Goal: Transaction & Acquisition: Purchase product/service

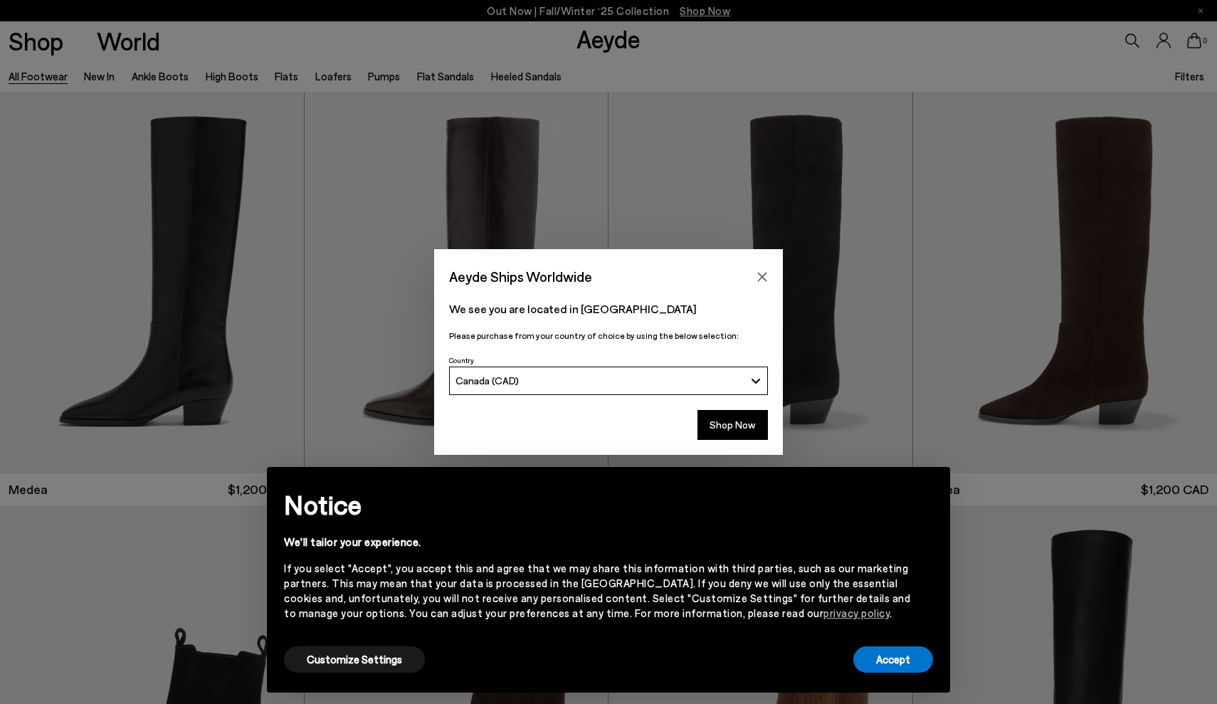
scroll to position [497, 0]
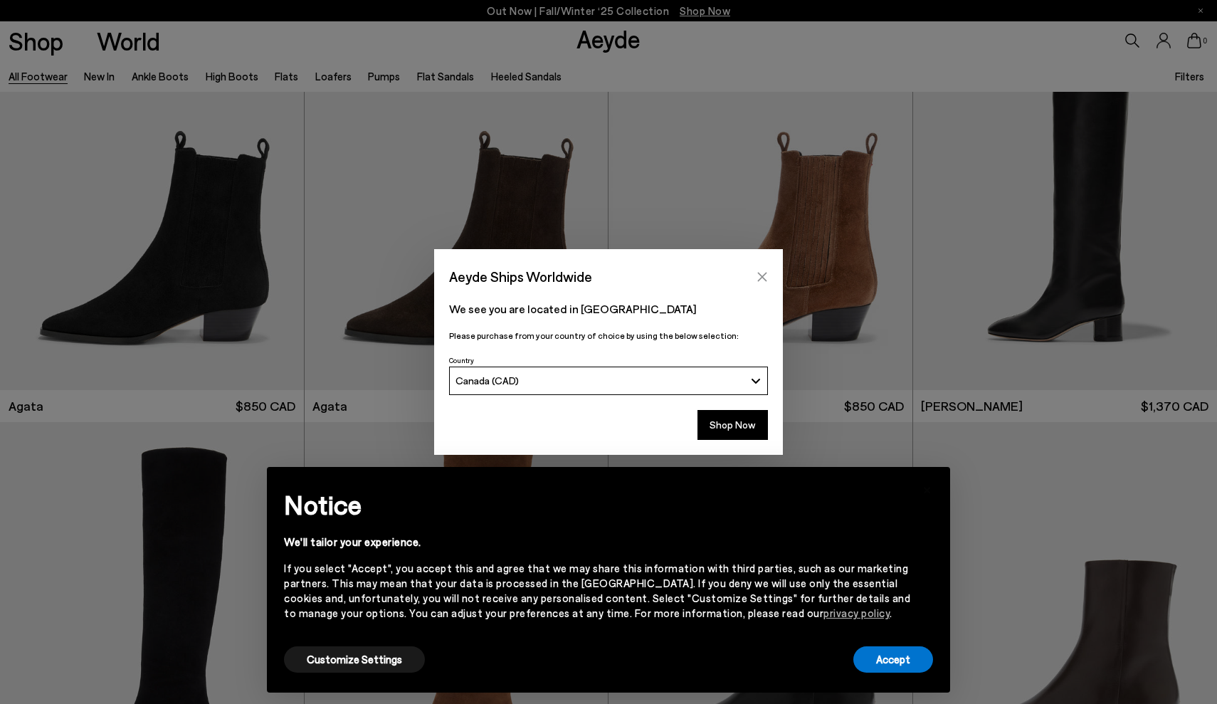
click at [760, 278] on icon "Close" at bounding box center [762, 276] width 9 height 9
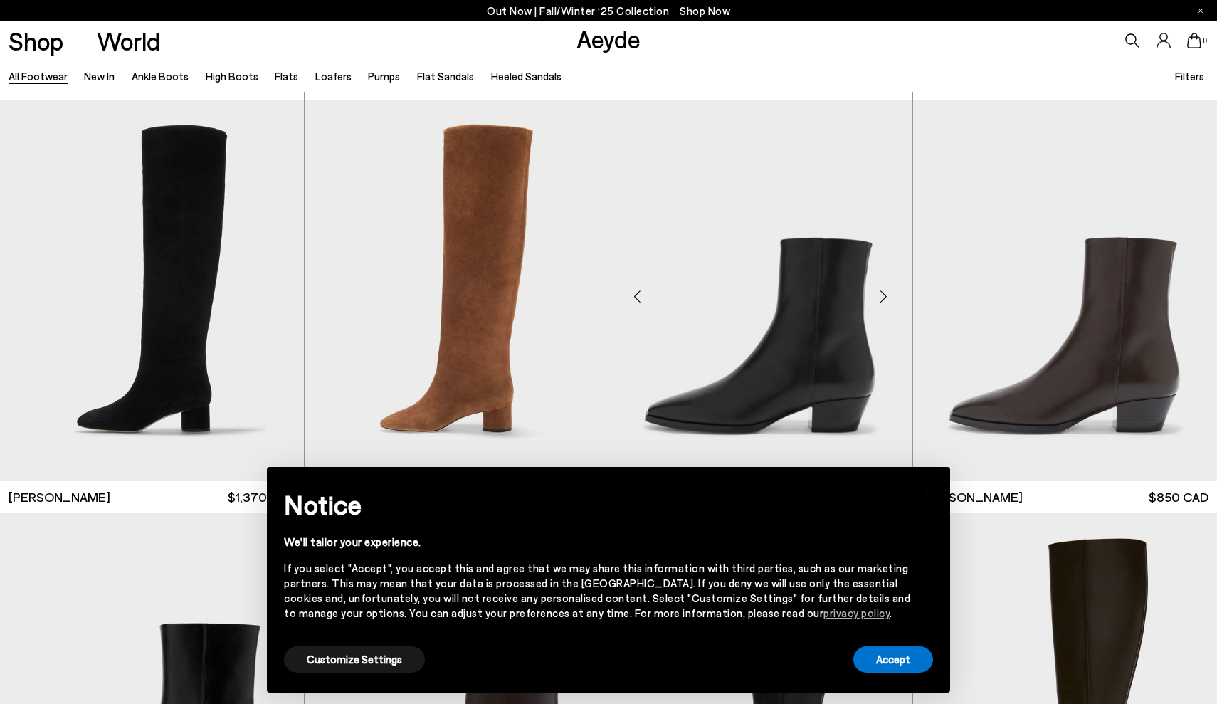
scroll to position [818, 0]
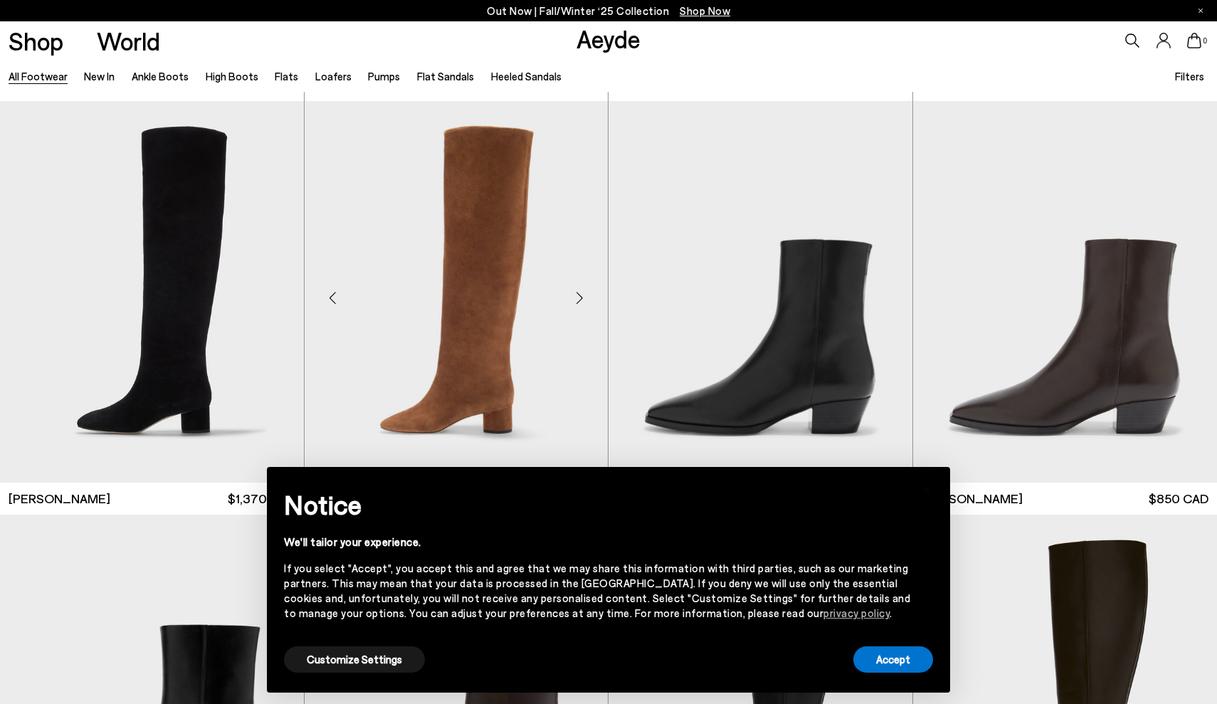
click at [549, 360] on img "1 / 6" at bounding box center [457, 291] width 304 height 381
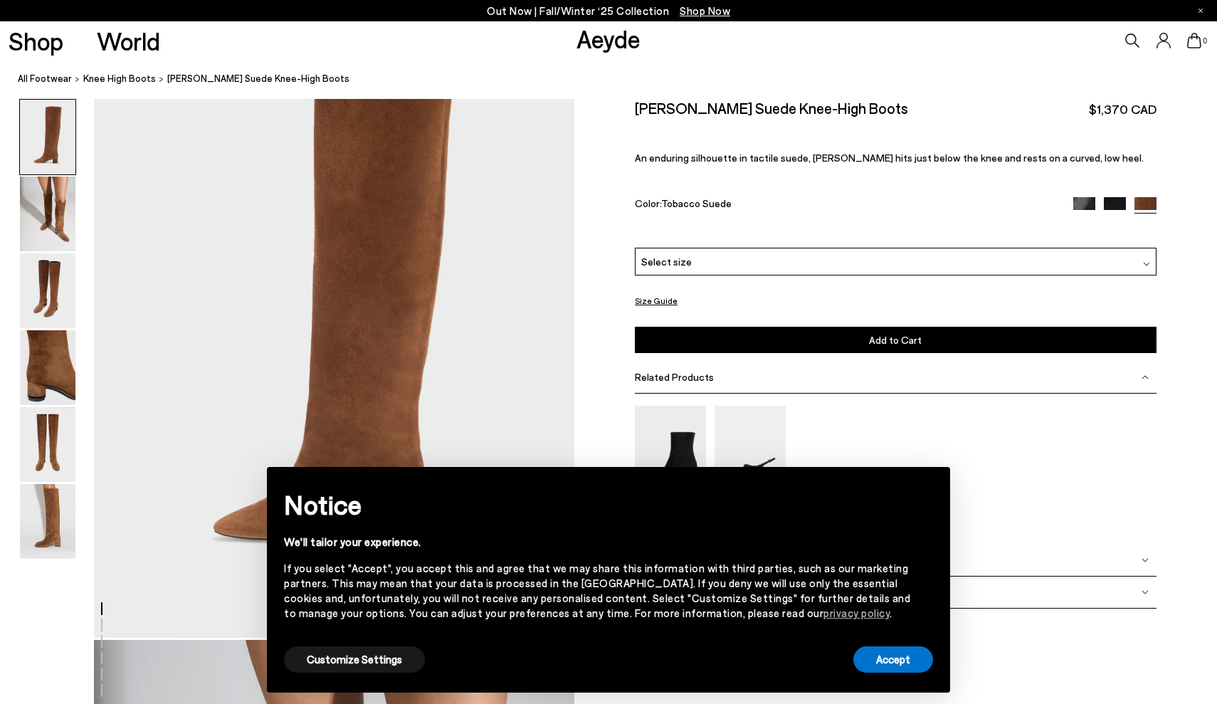
scroll to position [111, 0]
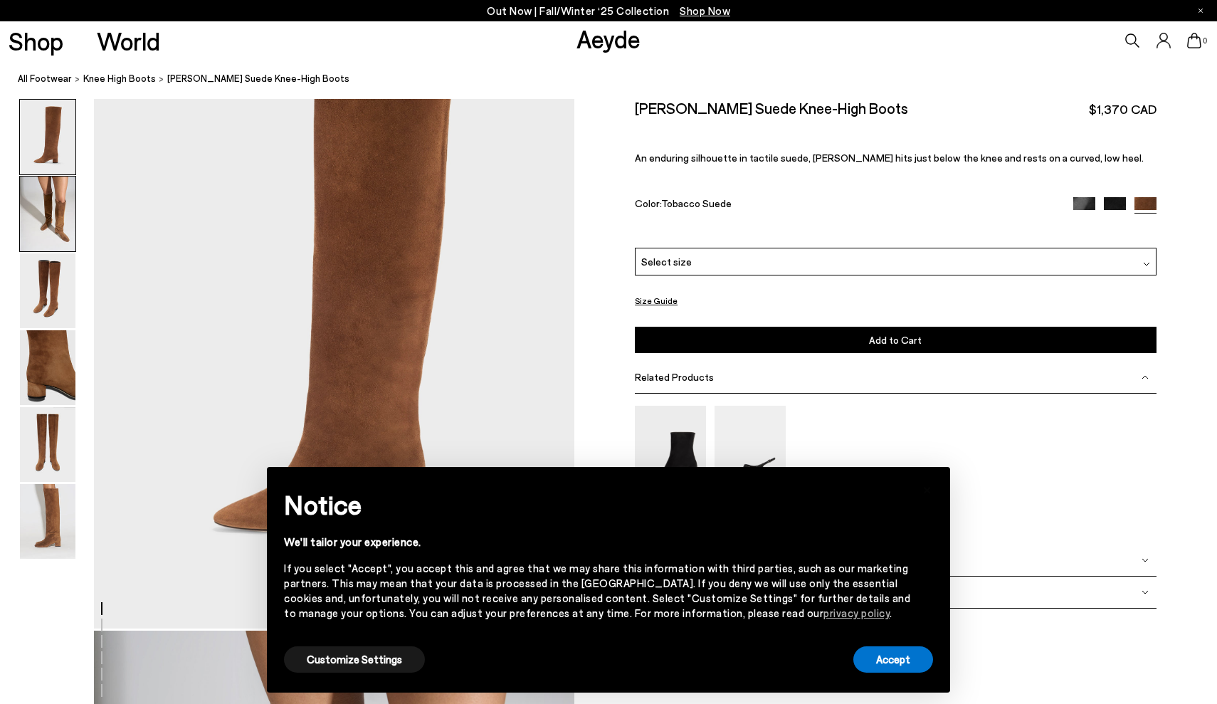
click at [75, 207] on div at bounding box center [47, 214] width 57 height 76
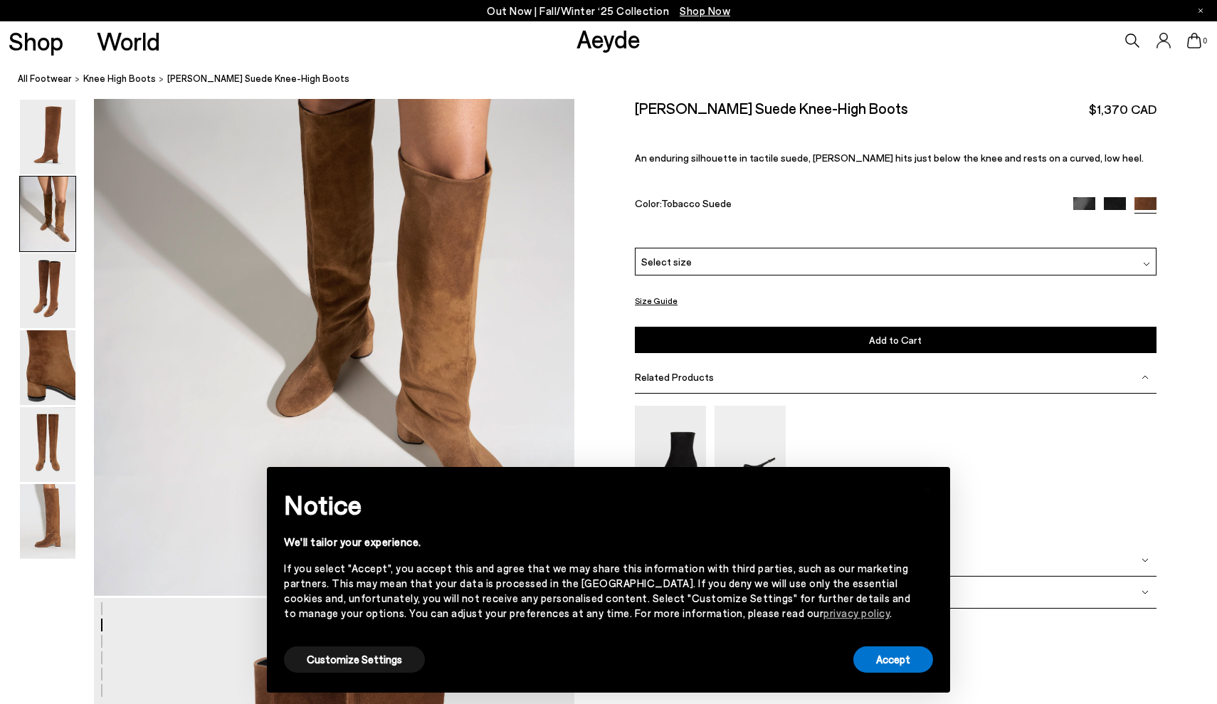
scroll to position [781, 0]
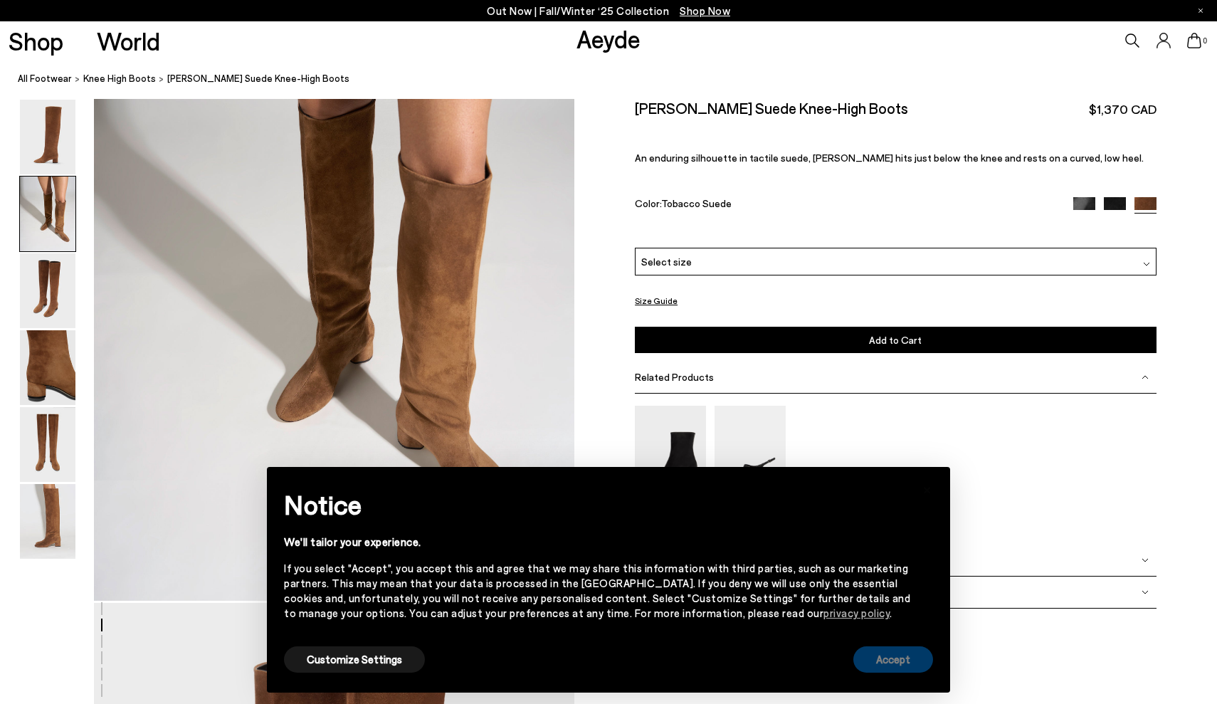
click at [914, 661] on button "Accept" at bounding box center [893, 659] width 80 height 26
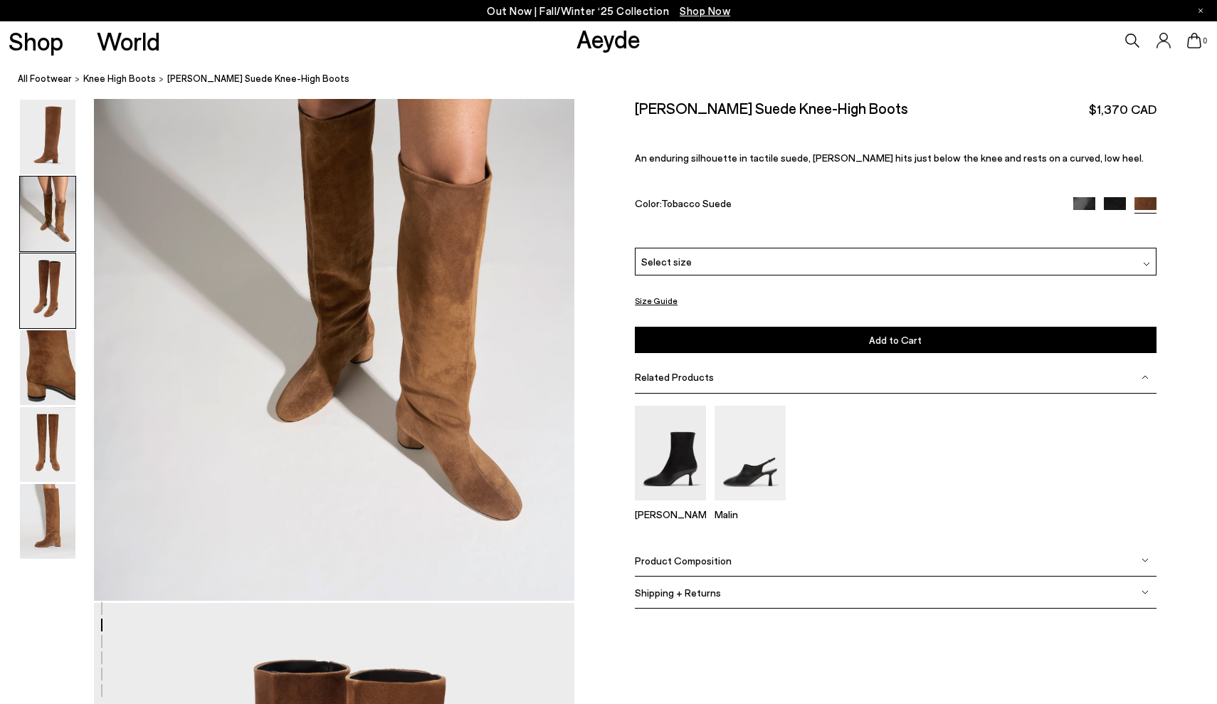
click at [56, 275] on img at bounding box center [48, 290] width 56 height 75
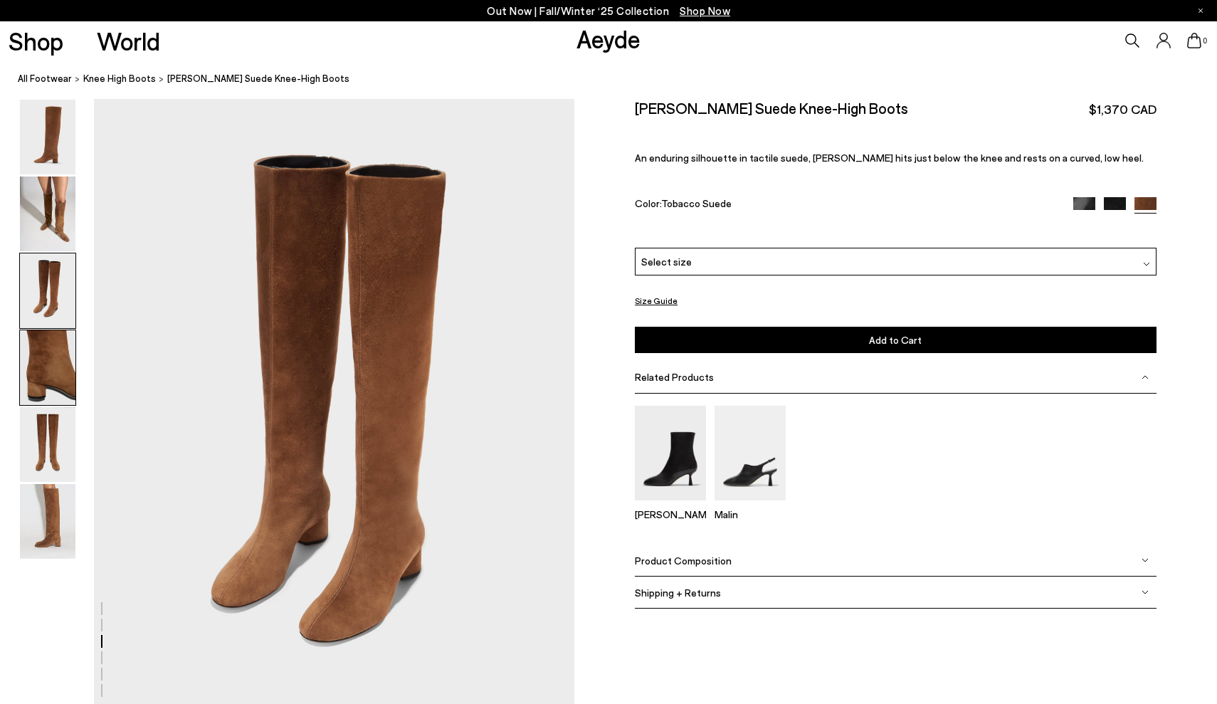
click at [47, 384] on img at bounding box center [48, 367] width 56 height 75
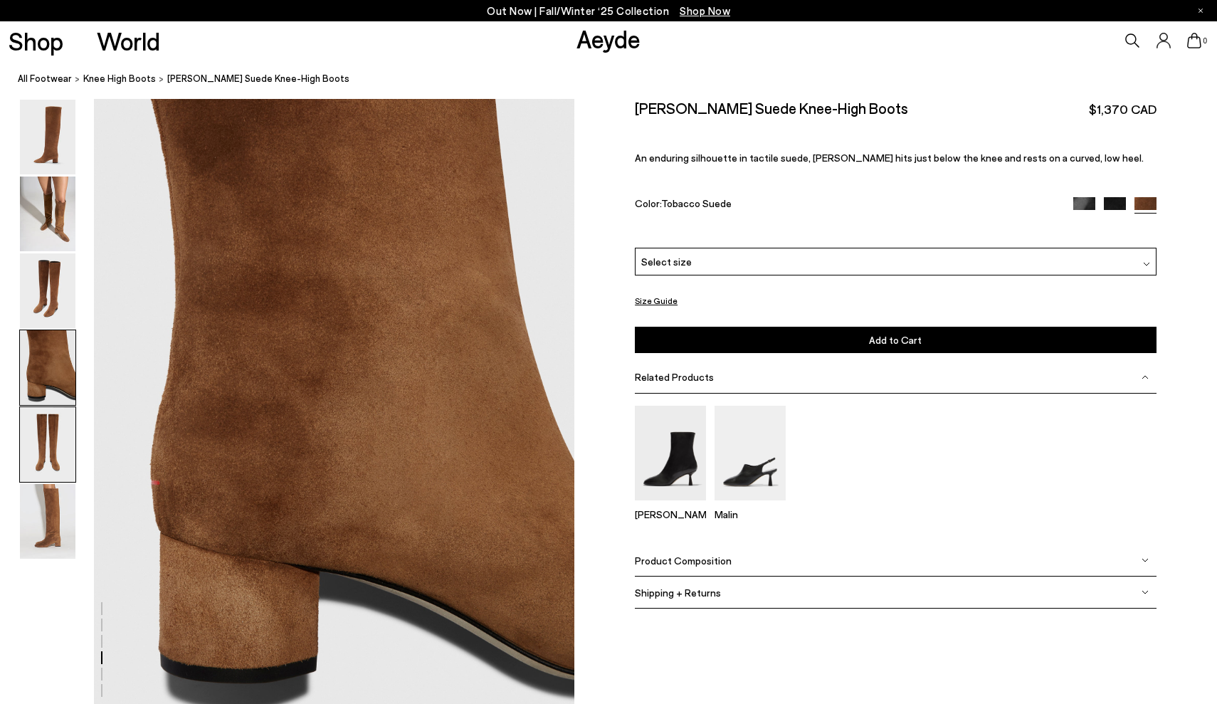
click at [47, 443] on img at bounding box center [48, 444] width 56 height 75
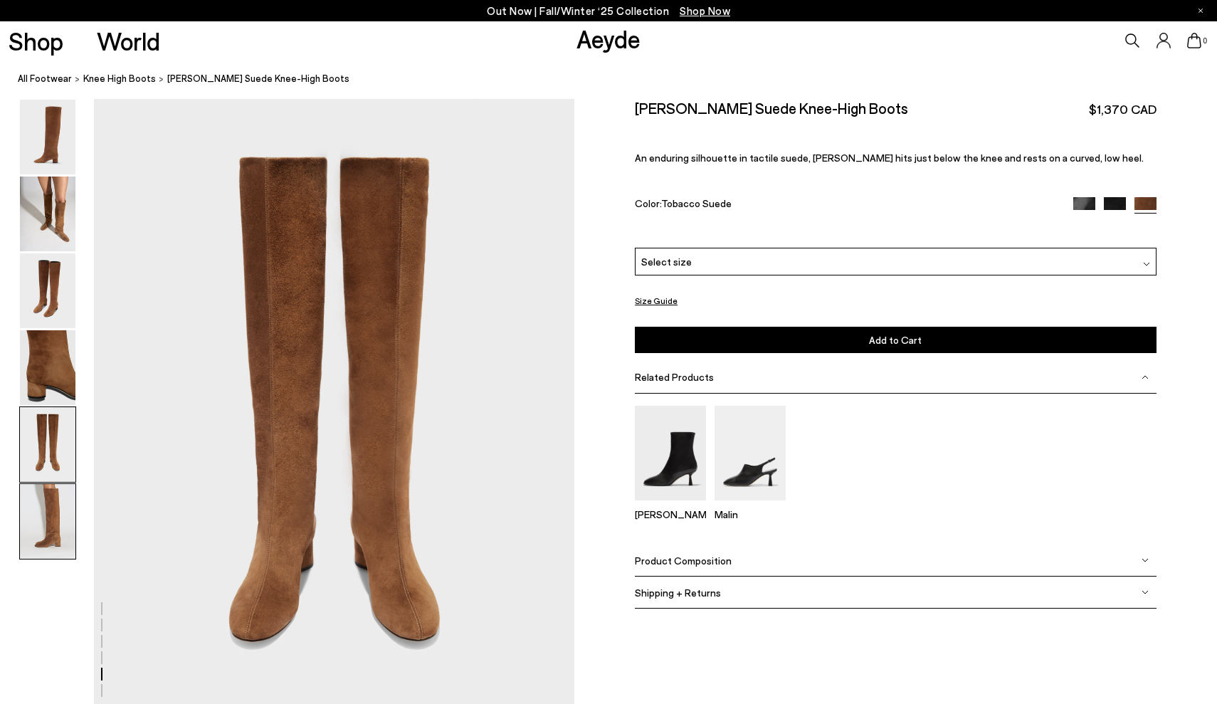
click at [61, 517] on img at bounding box center [48, 521] width 56 height 75
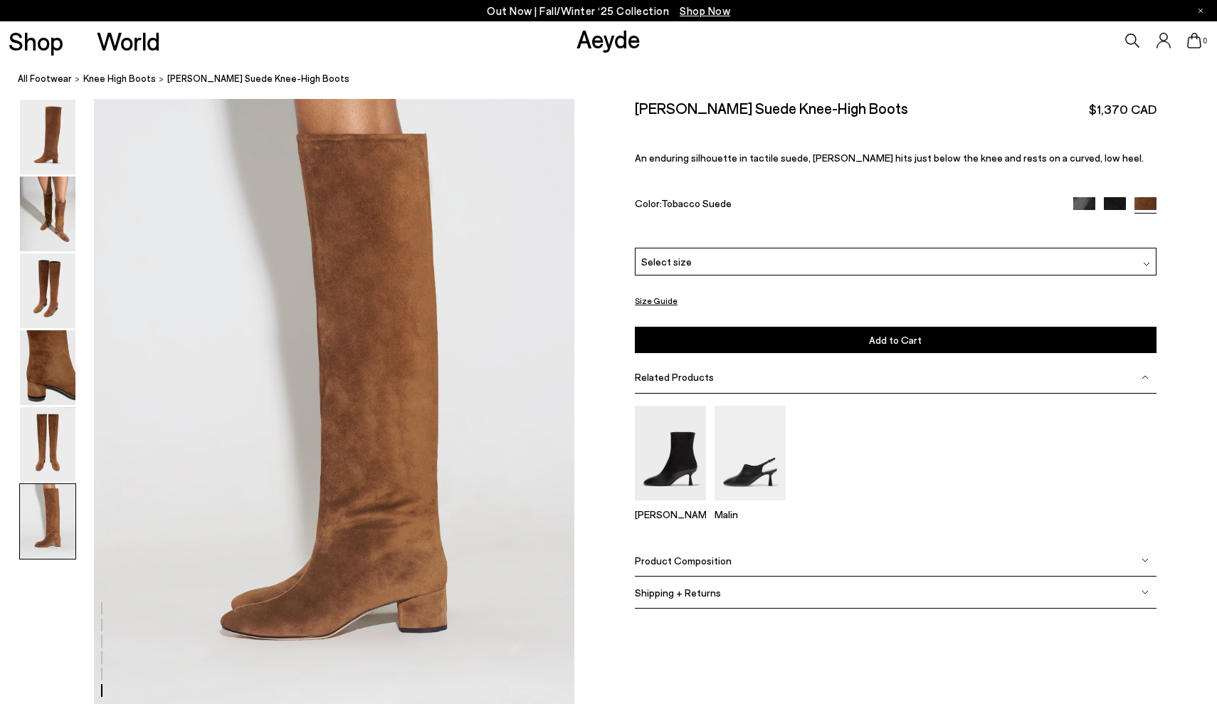
scroll to position [3310, 0]
